Goal: Information Seeking & Learning: Learn about a topic

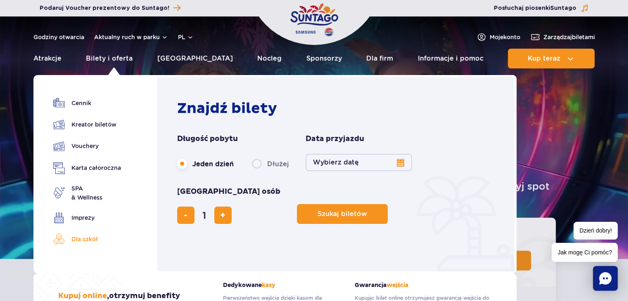
click at [79, 240] on link "Dla szkół" at bounding box center [87, 240] width 68 height 12
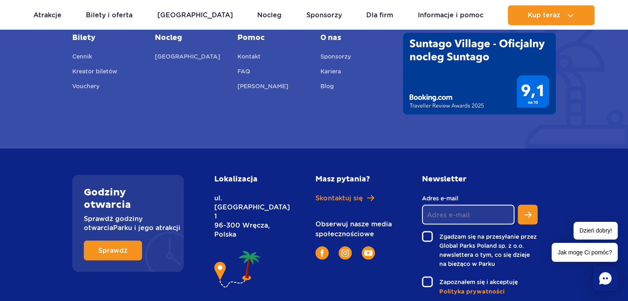
scroll to position [1637, 0]
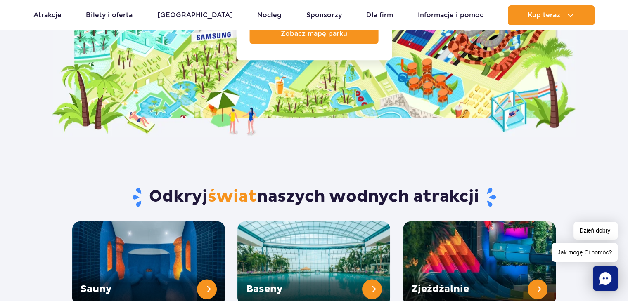
scroll to position [826, 0]
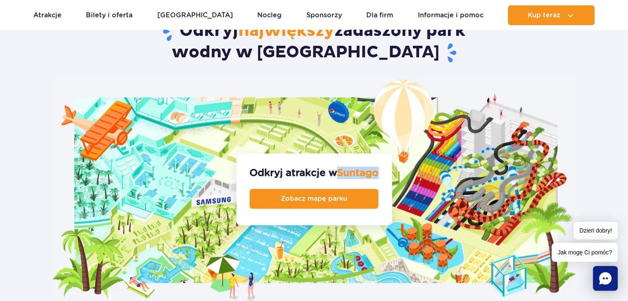
drag, startPoint x: 381, startPoint y: 151, endPoint x: 339, endPoint y: 154, distance: 42.6
click at [339, 154] on div "Odkryj atrakcje w [GEOGRAPHIC_DATA] Zobacz mapę parku" at bounding box center [314, 190] width 156 height 72
copy span "Suntago"
